Goal: Information Seeking & Learning: Learn about a topic

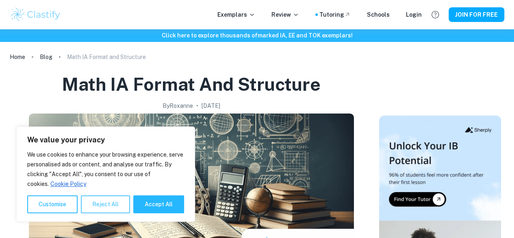
click at [105, 209] on button "Reject All" at bounding box center [105, 204] width 49 height 18
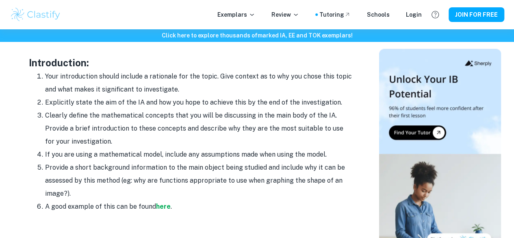
scroll to position [520, 0]
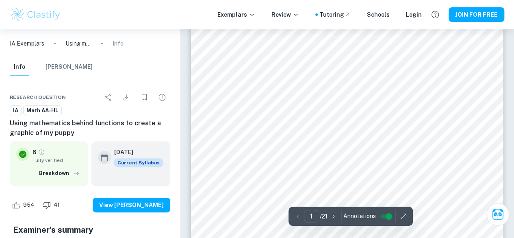
scroll to position [81, 0]
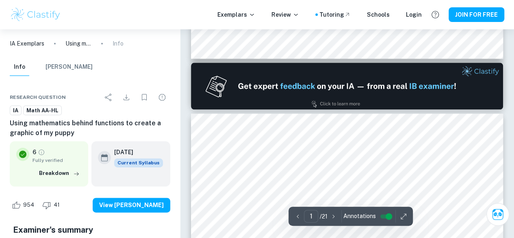
type input "2"
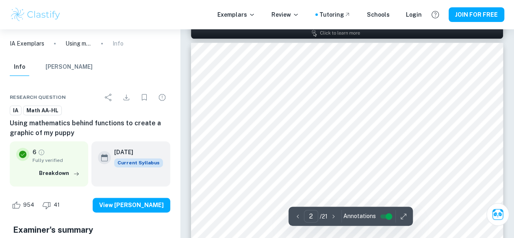
scroll to position [492, 0]
